Goal: Task Accomplishment & Management: Use online tool/utility

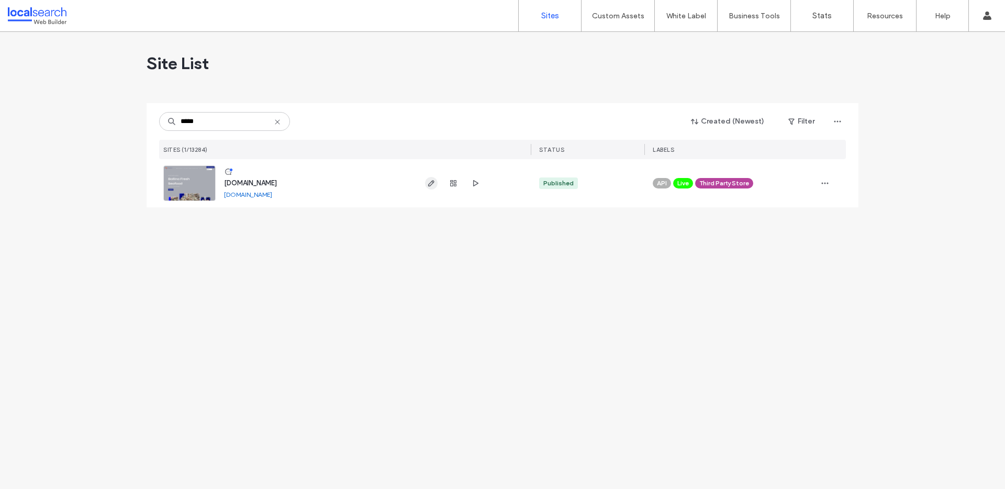
type input "*****"
click at [433, 182] on use "button" at bounding box center [431, 183] width 6 height 6
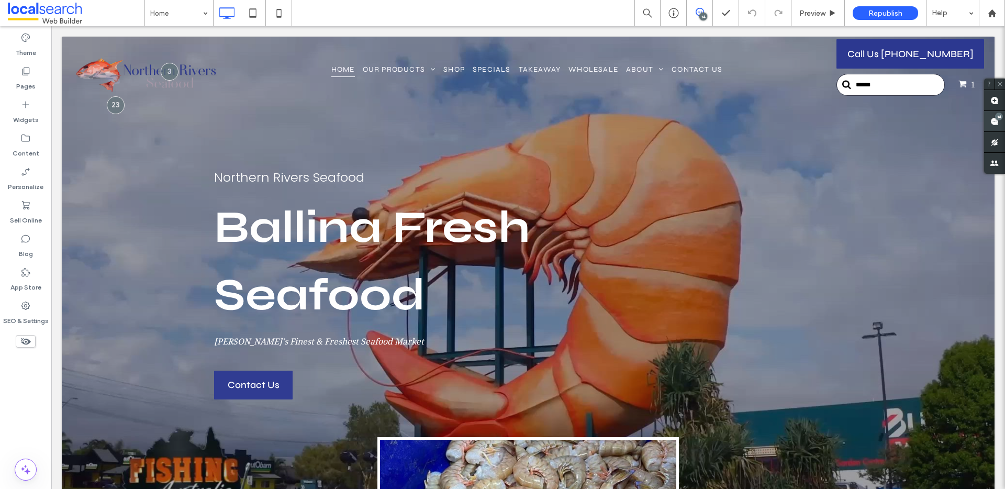
click at [996, 122] on use at bounding box center [995, 121] width 8 height 8
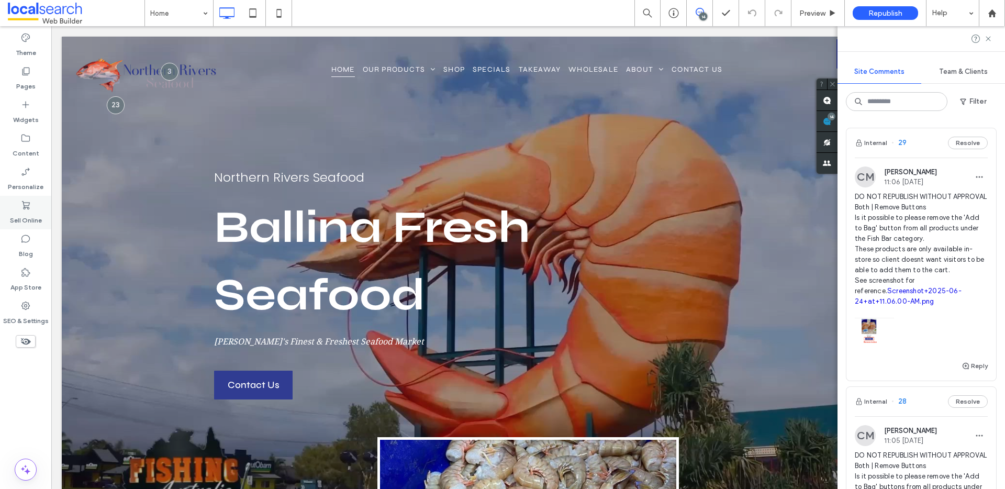
click at [21, 221] on label "Sell Online" at bounding box center [26, 217] width 32 height 15
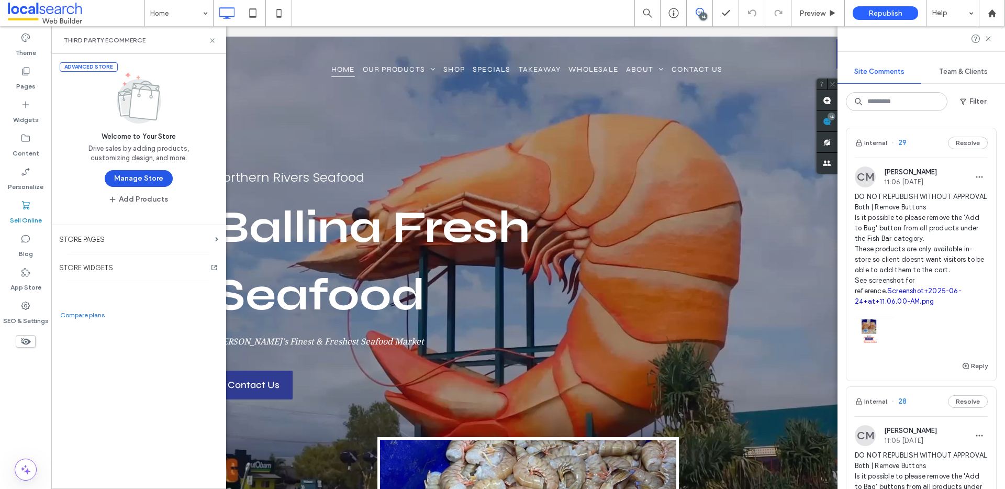
click at [135, 177] on button "Manage Store" at bounding box center [139, 178] width 68 height 17
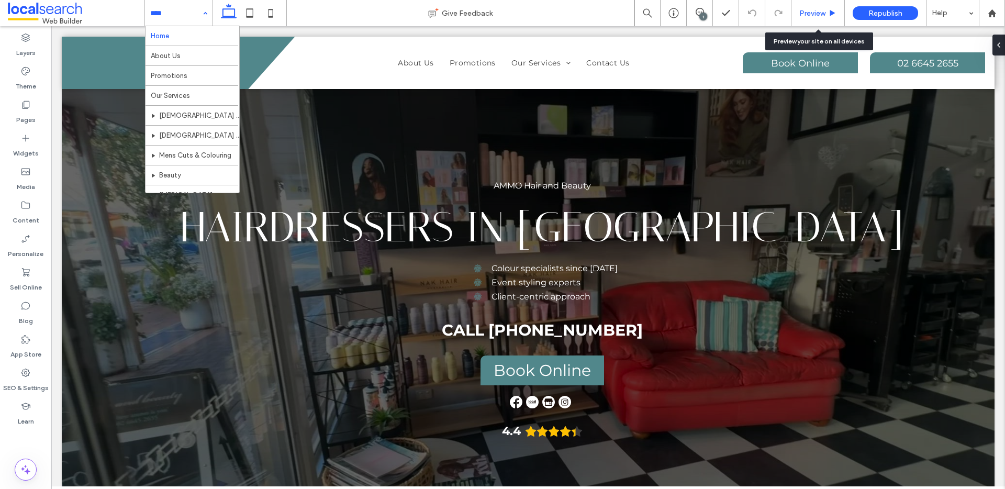
click at [828, 4] on div "Preview" at bounding box center [818, 13] width 53 height 26
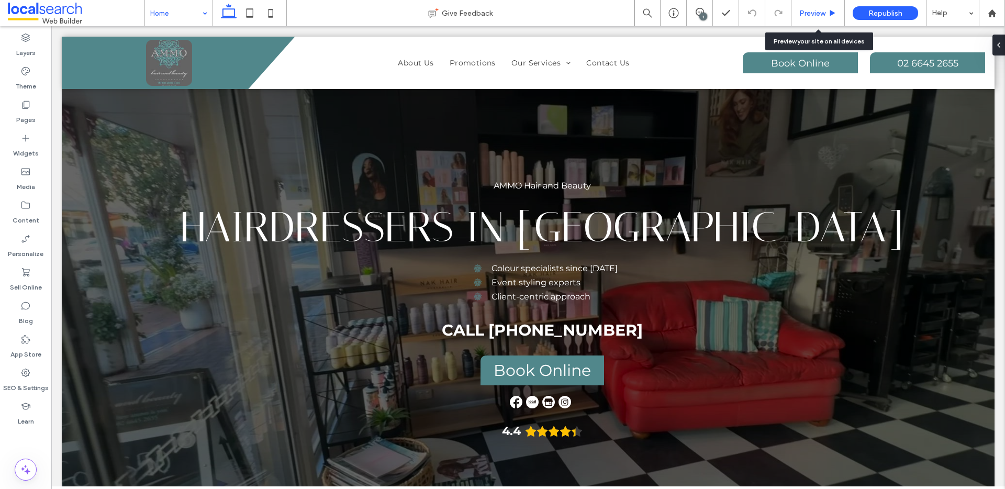
click at [839, 10] on div "Preview" at bounding box center [818, 13] width 53 height 9
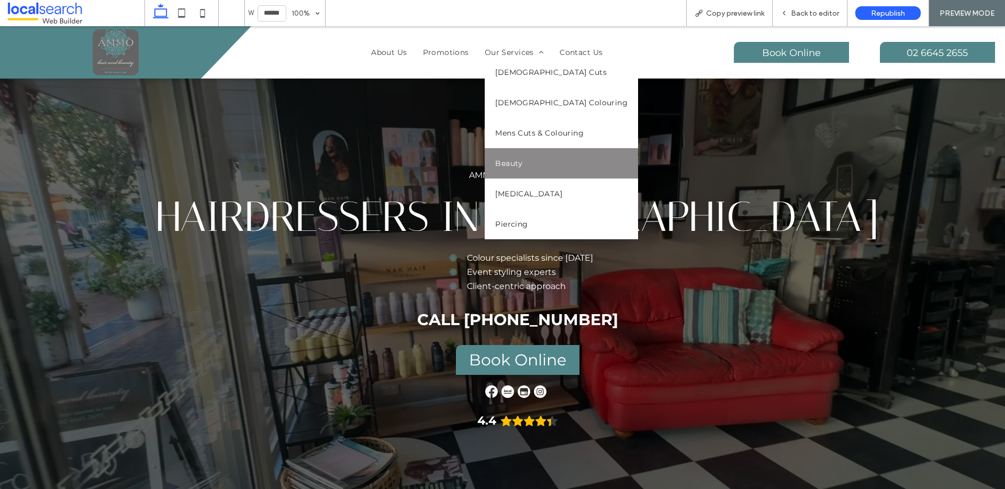
click at [526, 162] on link "Beauty" at bounding box center [561, 163] width 153 height 30
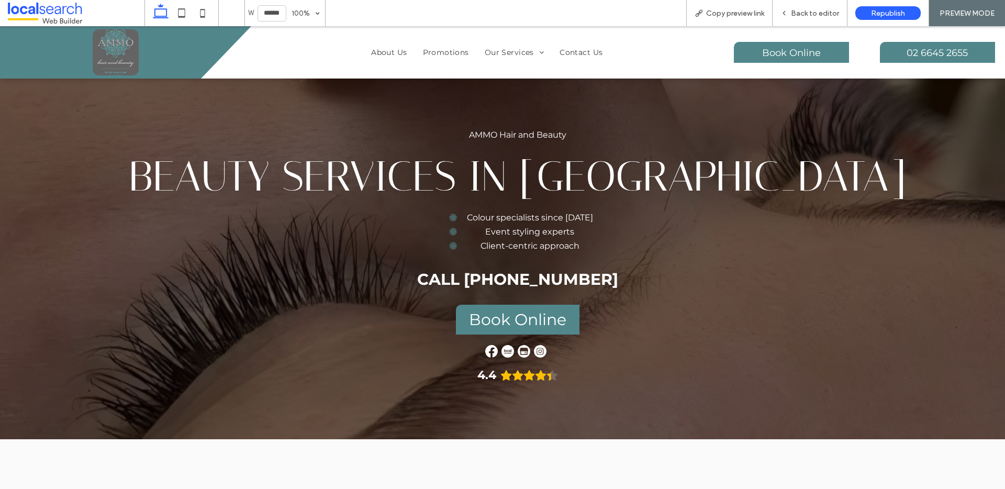
scroll to position [237, 0]
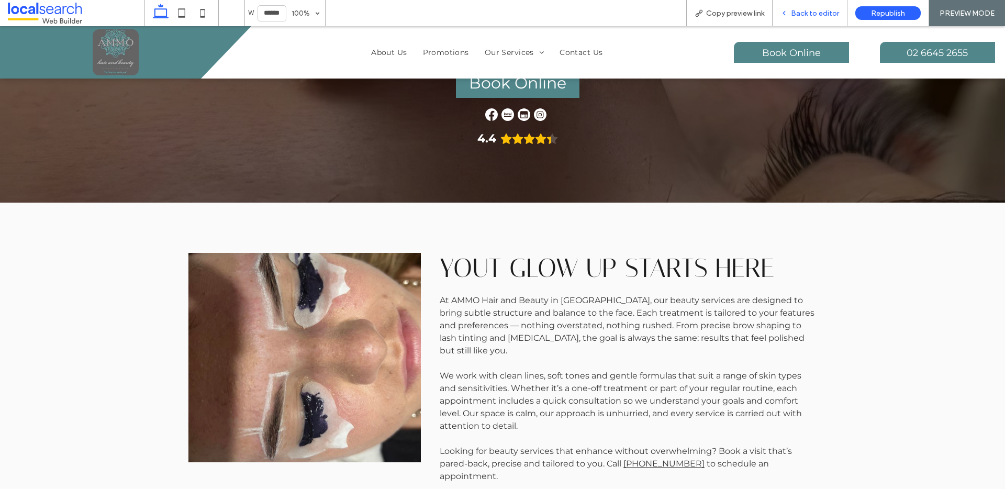
click at [816, 20] on div "Back to editor" at bounding box center [810, 13] width 75 height 26
click at [827, 10] on span "Back to editor" at bounding box center [815, 13] width 48 height 9
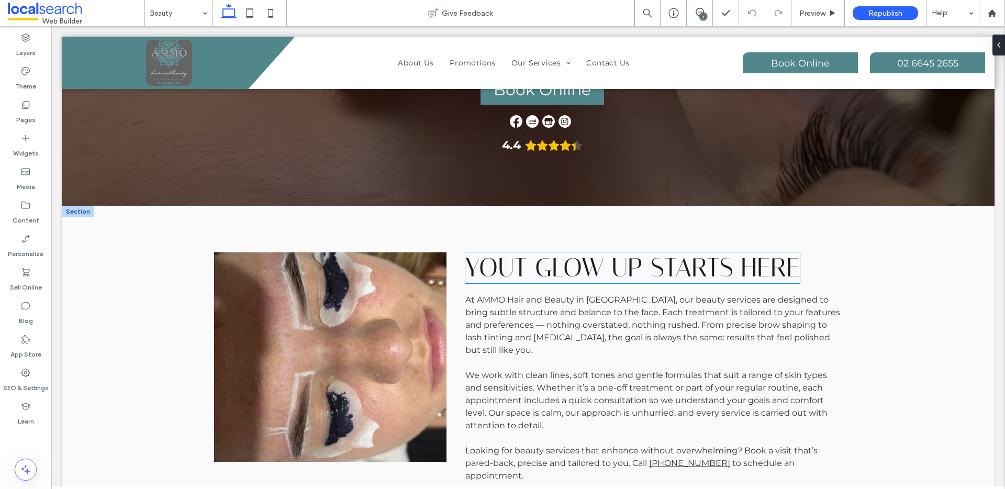
click at [497, 268] on span "Yout Glow Up Starts Here" at bounding box center [632, 267] width 335 height 31
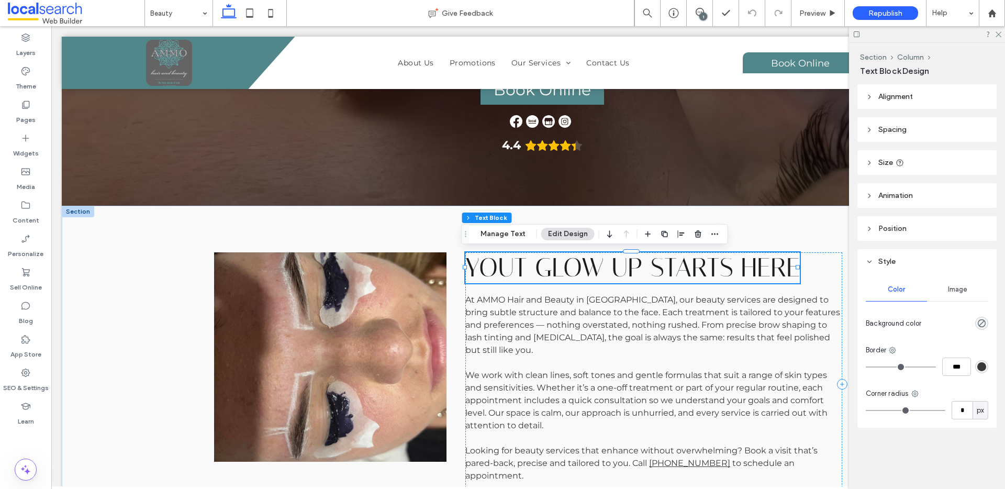
click at [516, 269] on span "Yout Glow Up Starts Here" at bounding box center [632, 267] width 335 height 31
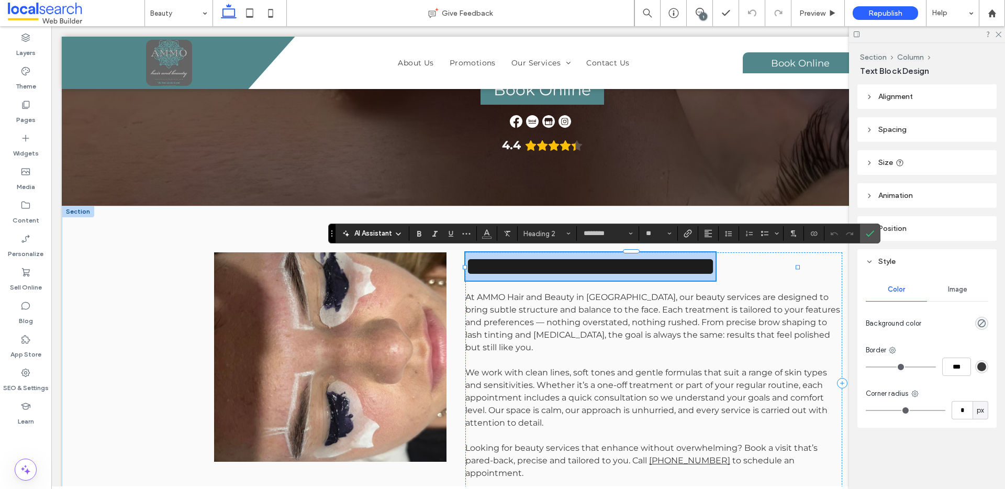
click at [517, 268] on span "**********" at bounding box center [590, 266] width 250 height 26
click at [518, 268] on span "**********" at bounding box center [590, 266] width 250 height 26
click at [521, 261] on span "**********" at bounding box center [590, 266] width 250 height 26
click at [870, 235] on icon "Confirm" at bounding box center [870, 233] width 8 height 8
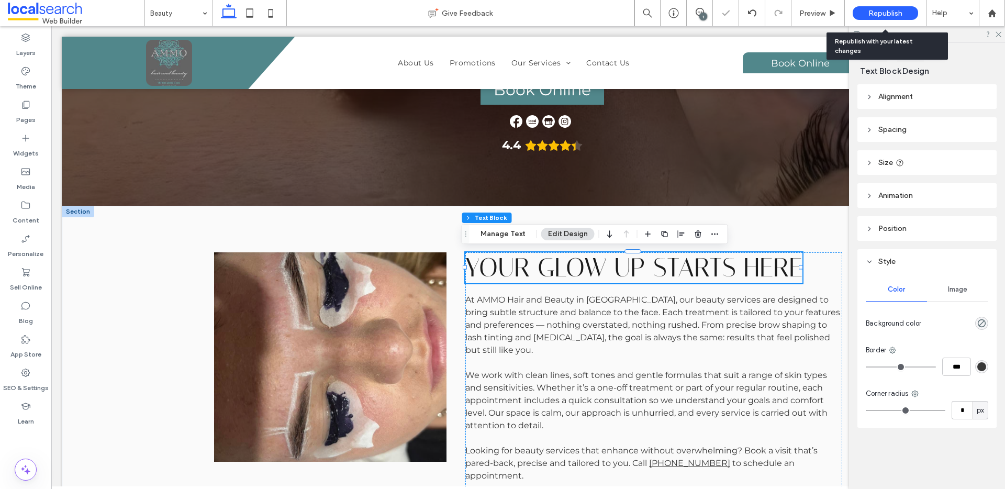
click at [881, 17] on span "Republish" at bounding box center [886, 13] width 34 height 9
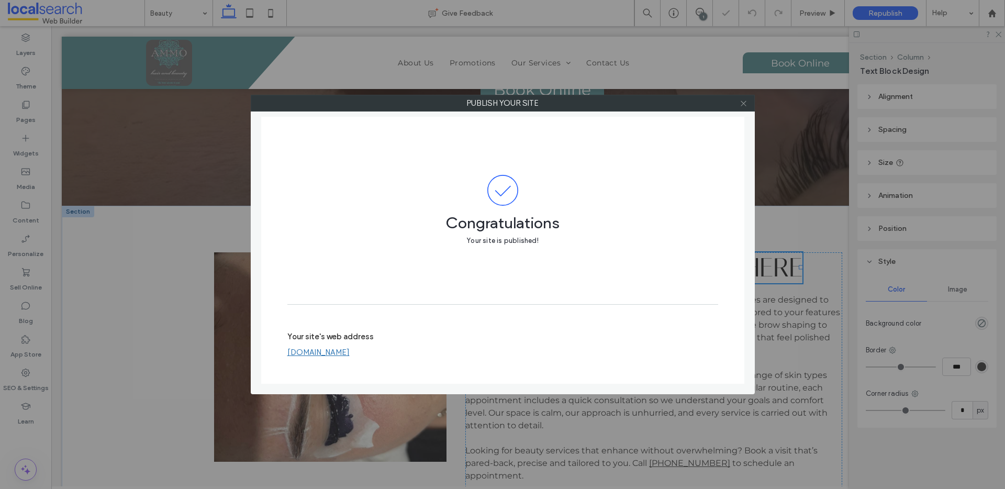
click at [746, 101] on use at bounding box center [743, 103] width 5 height 5
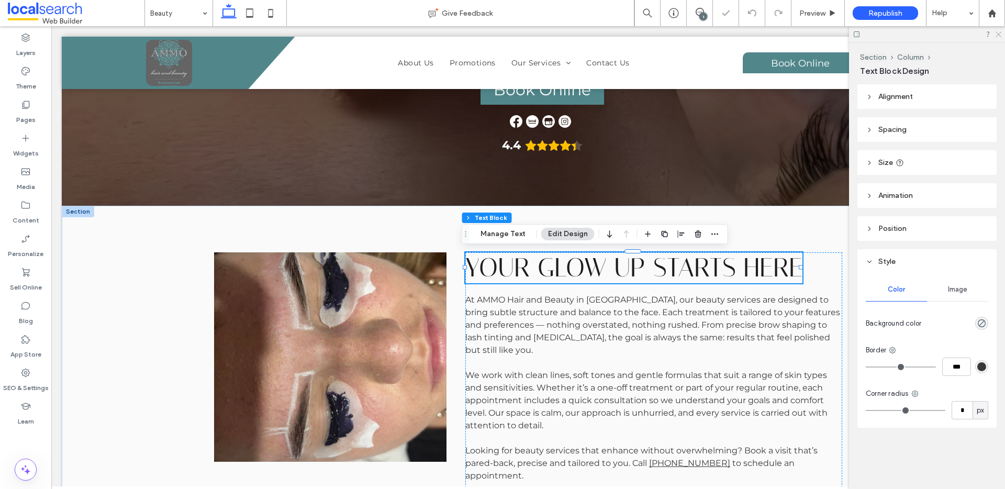
click at [1000, 32] on icon at bounding box center [998, 33] width 7 height 7
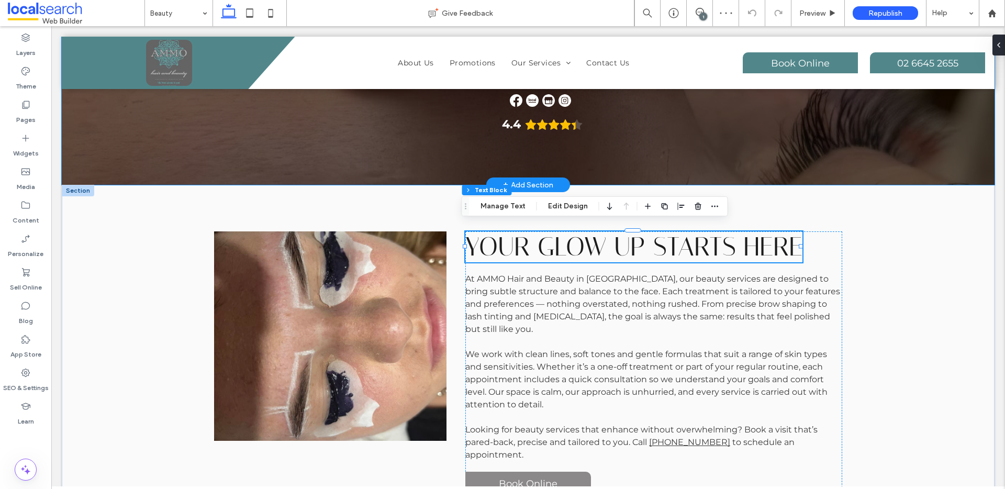
scroll to position [287, 0]
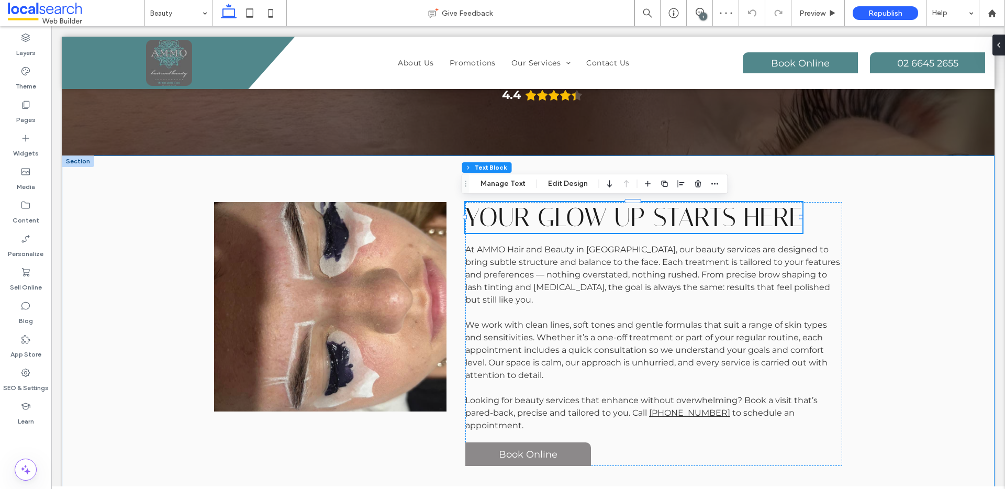
click at [904, 277] on div "Your Glow Up Starts Here At AMMO Hair and Beauty in Maclean, our beauty service…" at bounding box center [528, 333] width 933 height 357
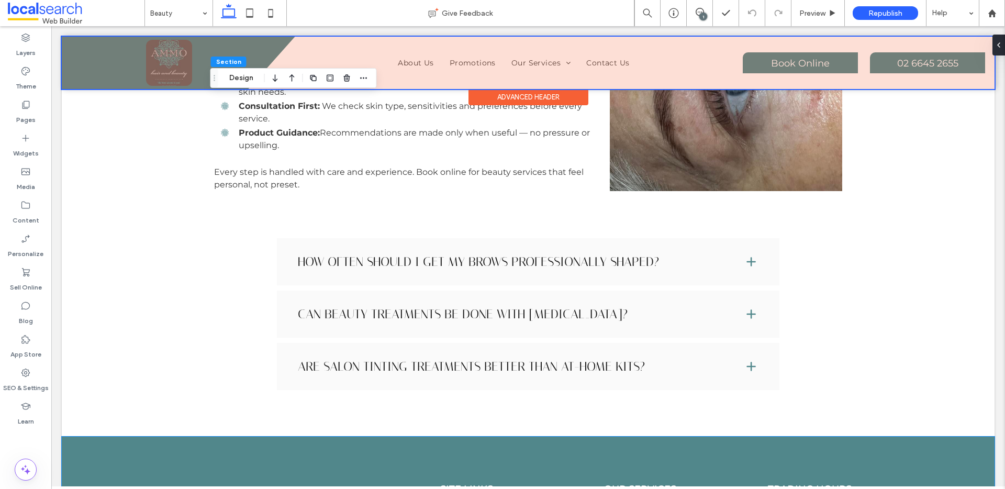
scroll to position [878, 0]
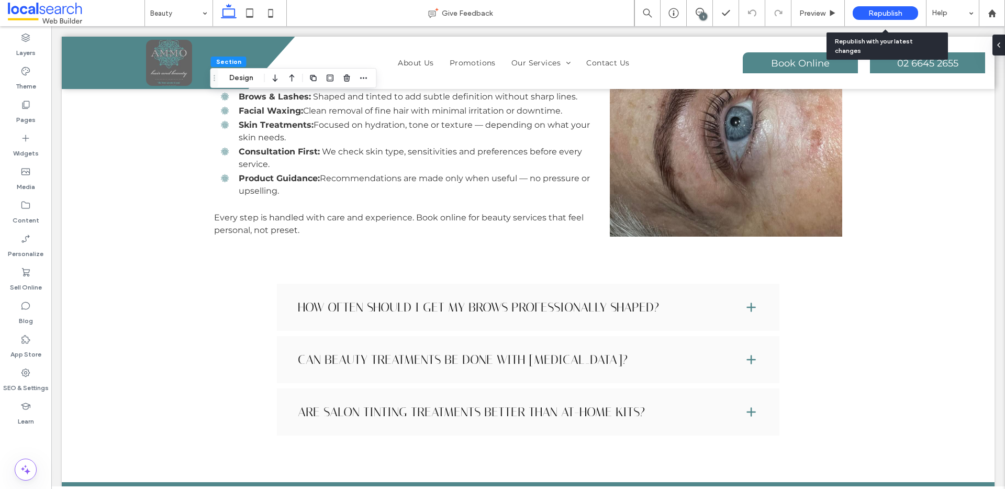
click at [883, 13] on span "Republish" at bounding box center [886, 13] width 34 height 9
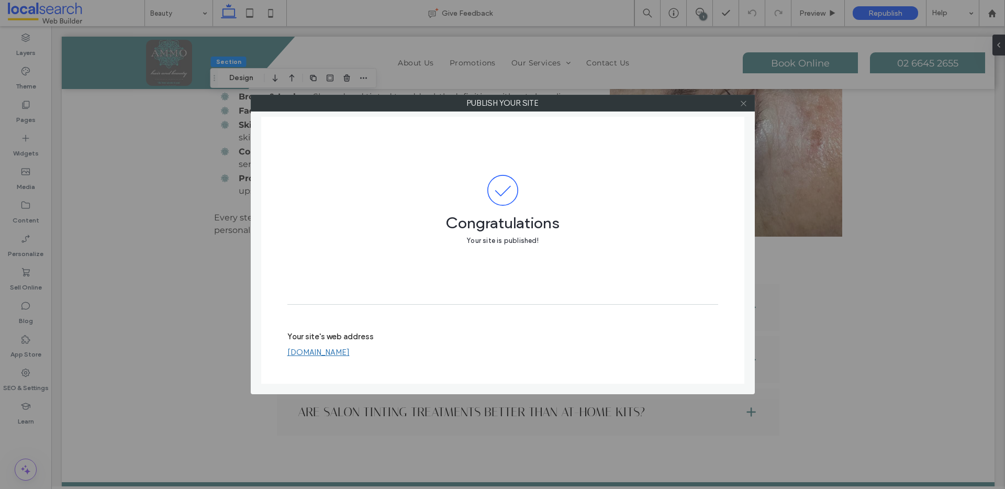
click at [742, 104] on icon at bounding box center [744, 103] width 8 height 8
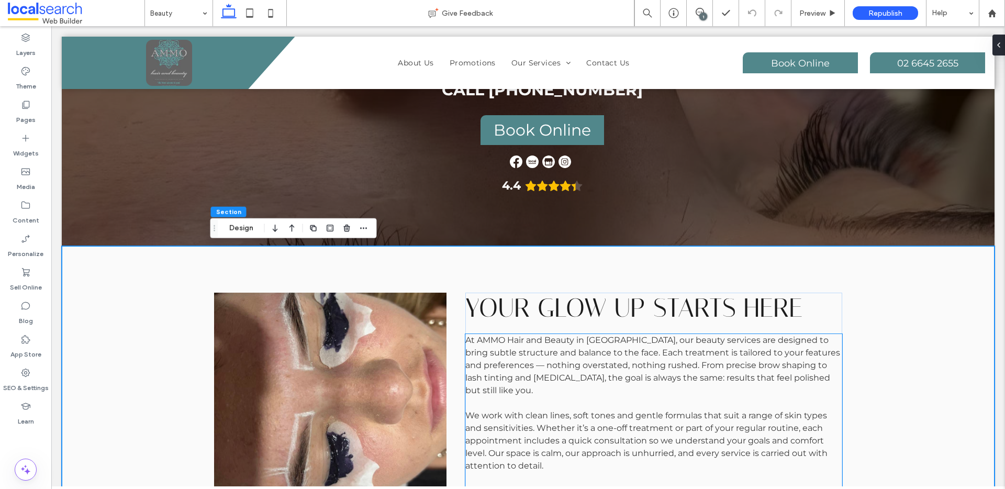
scroll to position [480, 0]
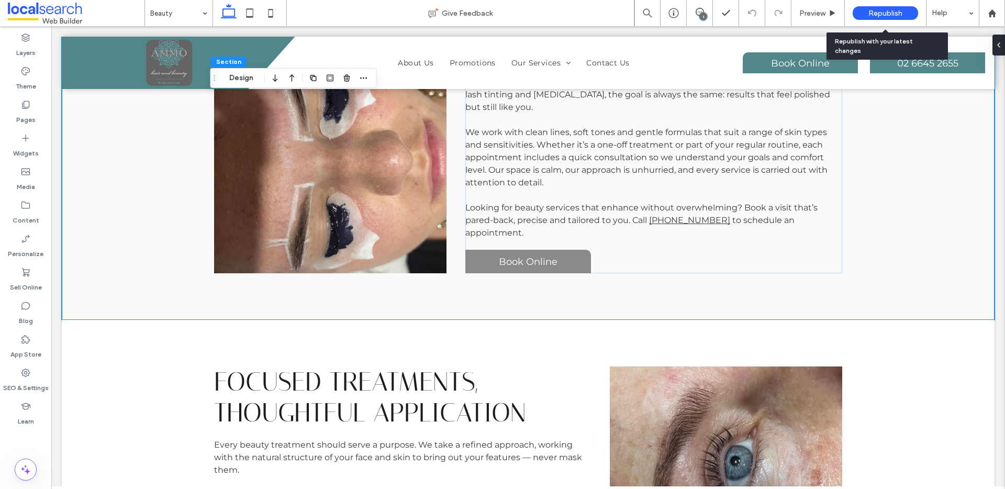
click at [873, 18] on div "Republish" at bounding box center [885, 13] width 65 height 14
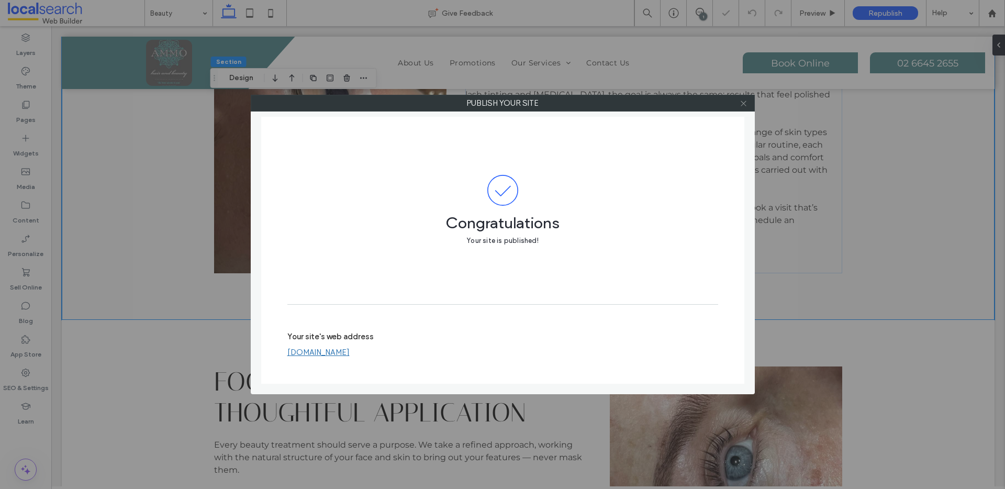
click at [742, 104] on icon at bounding box center [744, 103] width 8 height 8
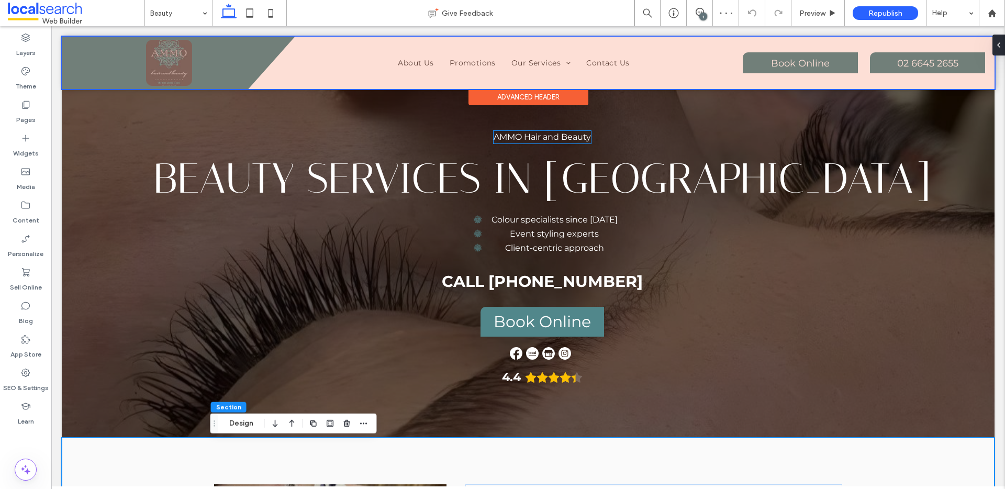
scroll to position [0, 0]
